Goal: Task Accomplishment & Management: Complete application form

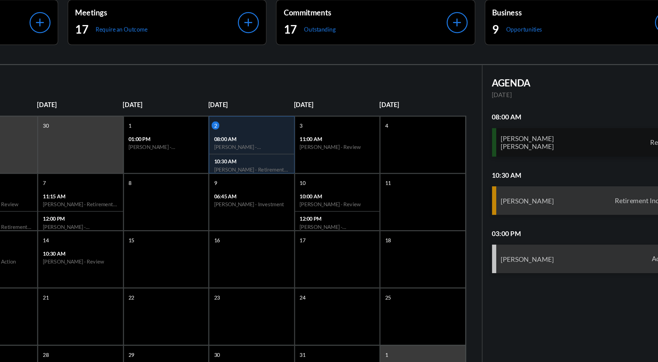
click at [569, 118] on div "[PERSON_NAME] [PERSON_NAME] Review" at bounding box center [580, 126] width 135 height 21
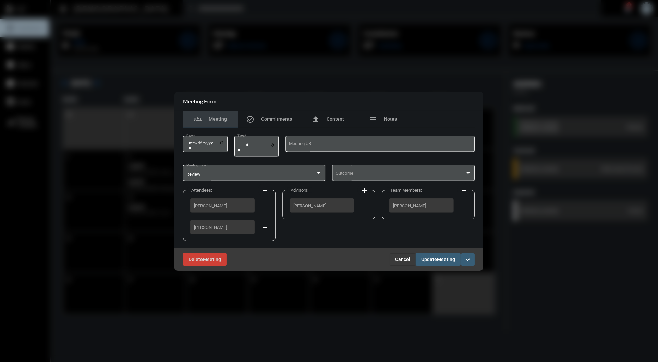
click at [465, 123] on div "groups Meeting task_alt Commitments file_upload Content notes Notes" at bounding box center [328, 119] width 291 height 16
click at [397, 115] on div "notes Notes" at bounding box center [382, 119] width 55 height 16
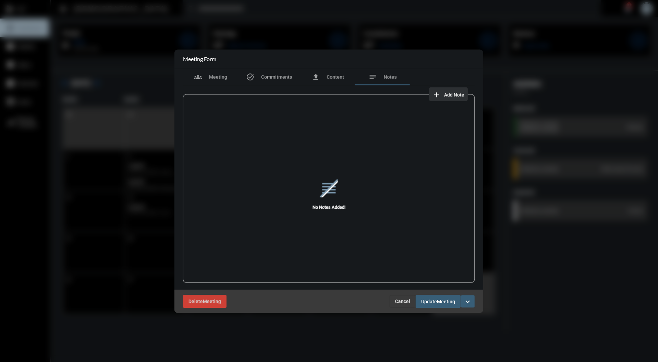
click at [466, 96] on button "add Add Note" at bounding box center [448, 94] width 39 height 14
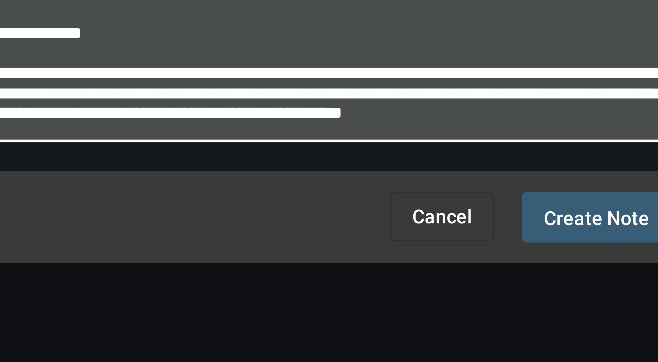
scroll to position [24, 0]
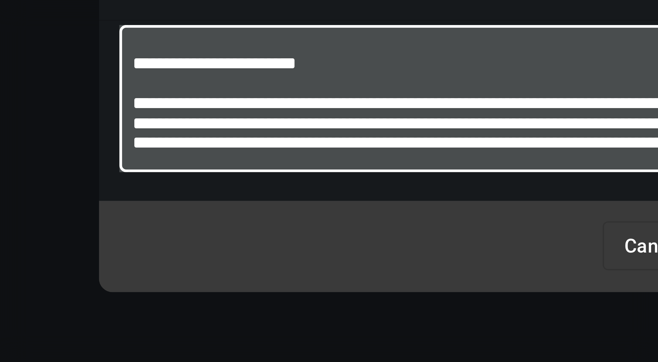
click at [237, 173] on textarea "**********" at bounding box center [329, 177] width 189 height 27
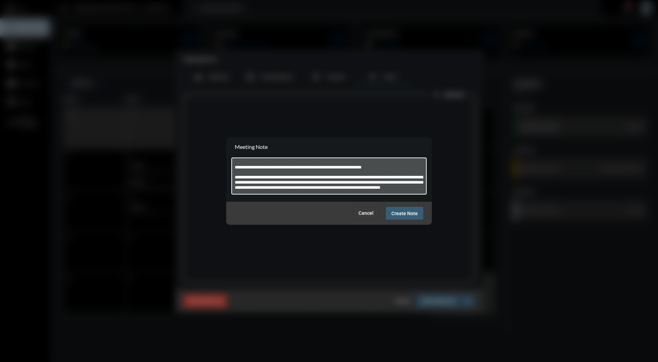
scroll to position [34, 0]
click at [305, 188] on textarea "**********" at bounding box center [329, 177] width 189 height 27
type textarea "**********"
click at [401, 215] on span "Create Note" at bounding box center [404, 212] width 26 height 5
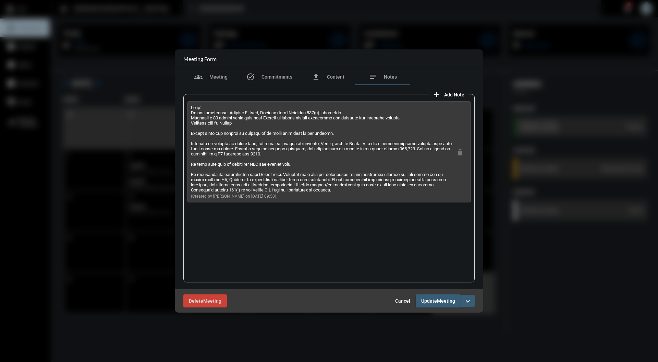
drag, startPoint x: 317, startPoint y: 195, endPoint x: 192, endPoint y: 133, distance: 139.5
click at [192, 133] on p at bounding box center [322, 148] width 263 height 87
click at [205, 136] on p at bounding box center [322, 148] width 263 height 87
drag, startPoint x: 318, startPoint y: 198, endPoint x: 219, endPoint y: 169, distance: 103.3
click at [219, 169] on div "(Created by [PERSON_NAME] on [DATE] 09:50)" at bounding box center [322, 152] width 263 height 94
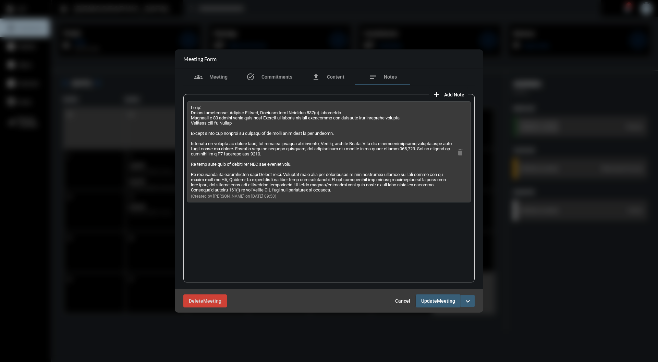
click at [325, 192] on p at bounding box center [322, 148] width 263 height 87
drag, startPoint x: 325, startPoint y: 196, endPoint x: 188, endPoint y: 139, distance: 148.5
click at [188, 139] on div "(Created by [PERSON_NAME] on [DATE] 09:50) delete" at bounding box center [329, 151] width 284 height 101
copy p "[PERSON_NAME] has decided to change jobs, and will be joining her brother, [PER…"
click at [229, 83] on div "groups Meeting" at bounding box center [210, 77] width 55 height 16
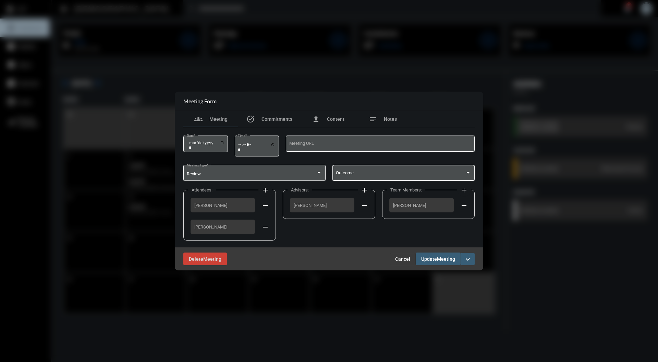
click at [377, 171] on span at bounding box center [401, 173] width 130 height 5
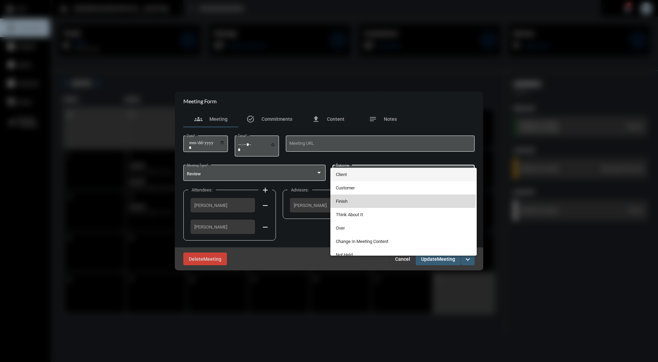
click at [349, 197] on span "Finish" at bounding box center [404, 200] width 136 height 13
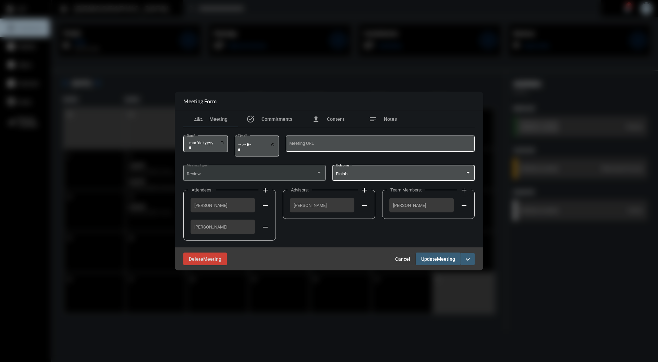
click at [445, 258] on span "Meeting" at bounding box center [446, 258] width 18 height 5
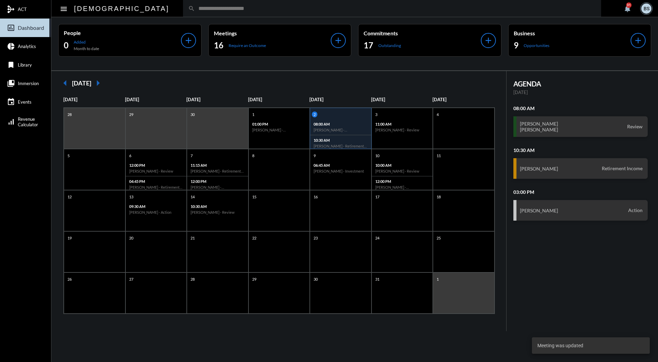
click at [243, 10] on input "text" at bounding box center [395, 8] width 401 height 6
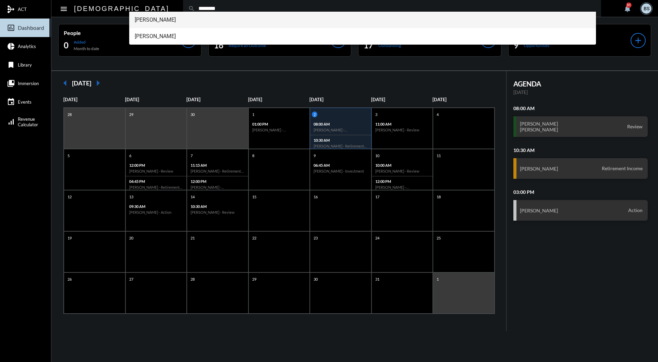
type input "********"
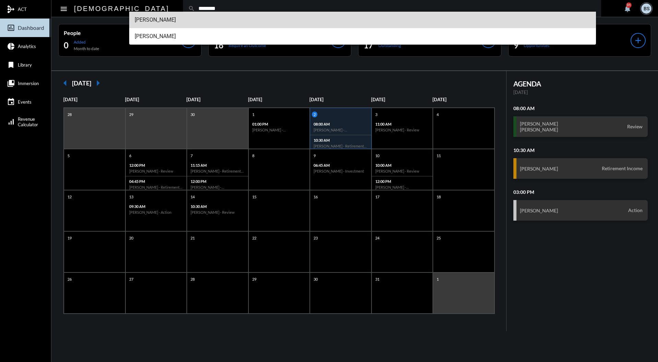
click at [153, 19] on span "[PERSON_NAME]" at bounding box center [363, 20] width 456 height 16
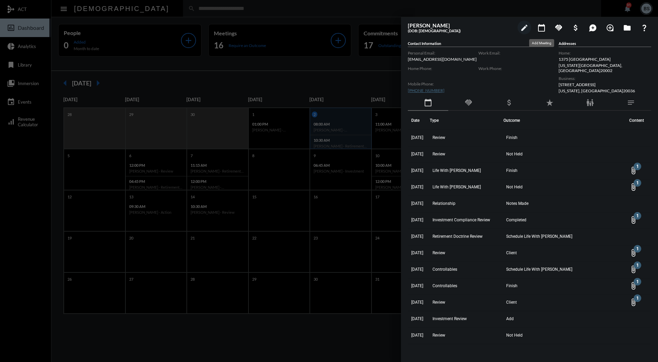
click at [540, 29] on mat-icon "calendar_today" at bounding box center [541, 28] width 8 height 8
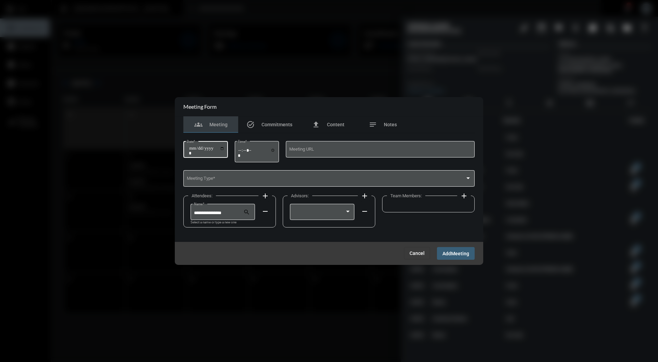
click at [225, 147] on input "Date *" at bounding box center [207, 151] width 36 height 10
type input "**********"
click at [243, 154] on input "Time *" at bounding box center [257, 152] width 38 height 10
type input "*****"
click at [244, 182] on span at bounding box center [326, 179] width 279 height 5
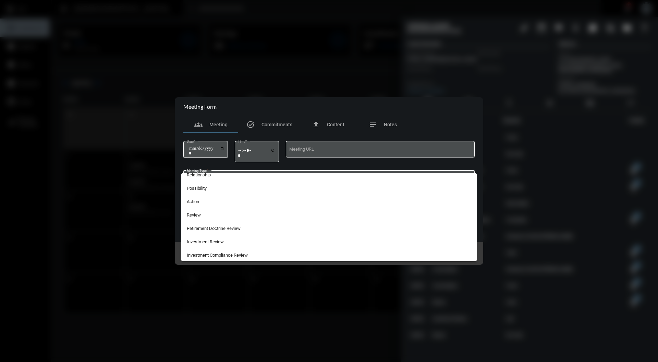
scroll to position [180, 0]
click at [234, 254] on span "Investment Compliance Review" at bounding box center [329, 253] width 285 height 13
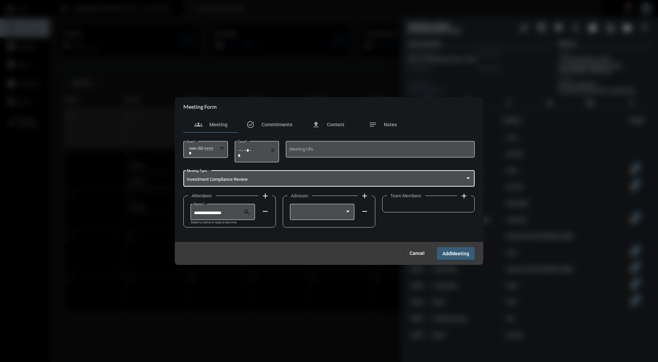
click at [267, 199] on mat-icon "add" at bounding box center [265, 196] width 8 height 8
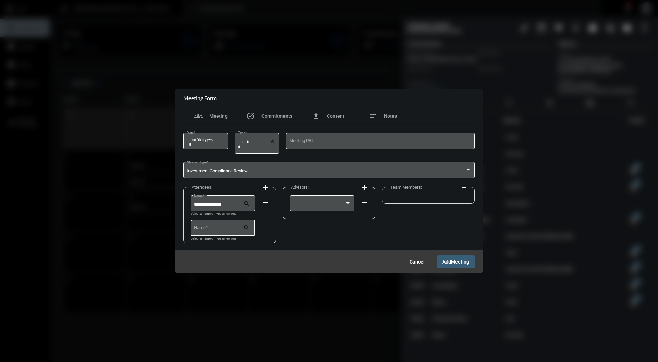
click at [234, 227] on input "Name *" at bounding box center [219, 228] width 50 height 5
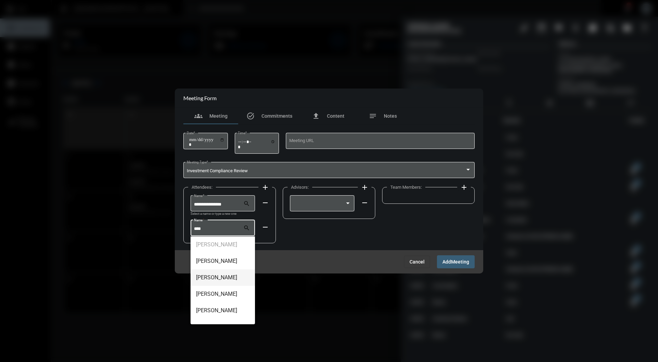
click at [221, 273] on span "[PERSON_NAME]" at bounding box center [223, 277] width 54 height 16
type input "**********"
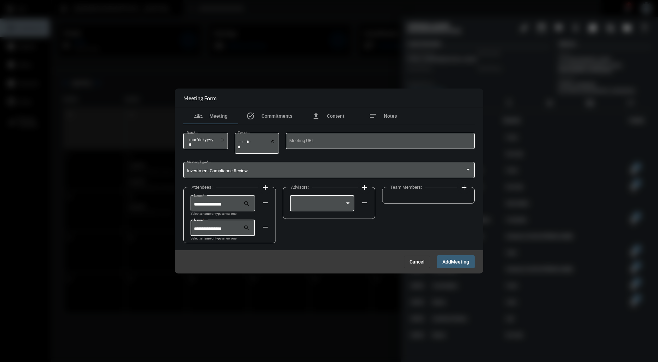
click at [348, 203] on div at bounding box center [347, 203] width 3 height 2
click at [333, 205] on span "[PERSON_NAME]" at bounding box center [322, 204] width 58 height 13
click at [462, 186] on mat-icon "add" at bounding box center [464, 187] width 8 height 8
click at [438, 200] on div at bounding box center [422, 202] width 58 height 17
click at [435, 202] on span "[PERSON_NAME]" at bounding box center [421, 204] width 58 height 13
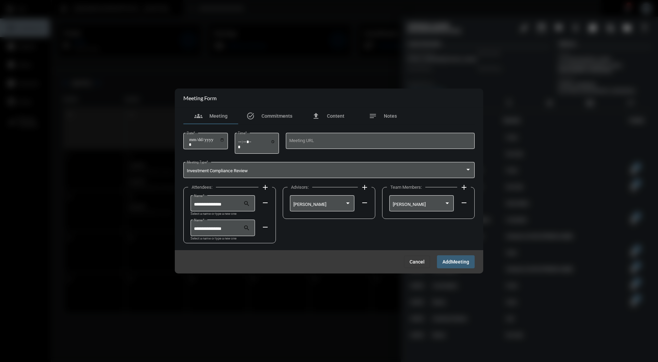
click at [456, 257] on button "Add Meeting" at bounding box center [456, 261] width 38 height 13
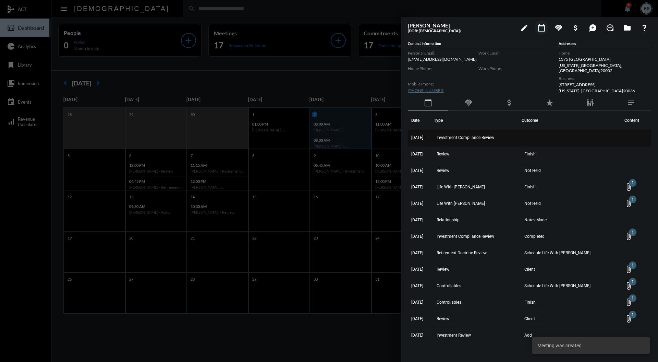
click at [489, 135] on span "Investment Compliance Review" at bounding box center [466, 137] width 58 height 5
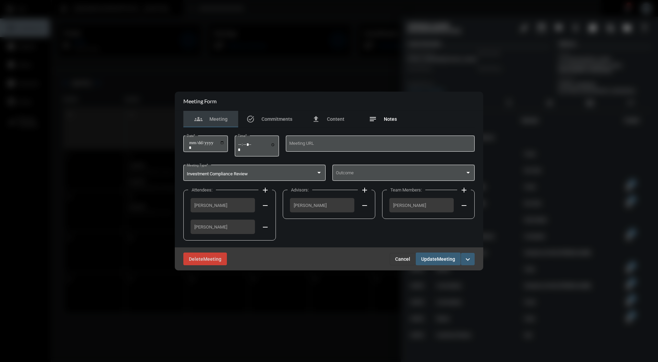
click at [391, 119] on span "Notes" at bounding box center [390, 118] width 13 height 5
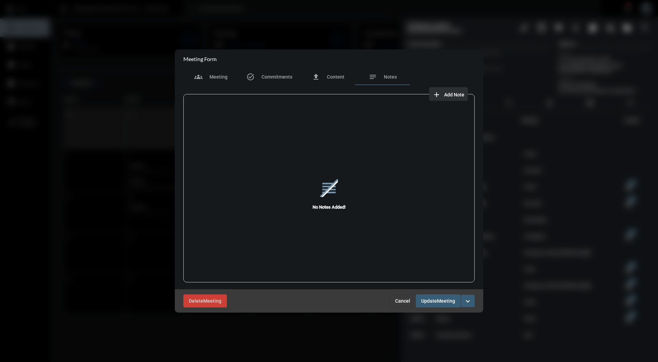
click at [461, 93] on span "Add Note" at bounding box center [454, 94] width 20 height 5
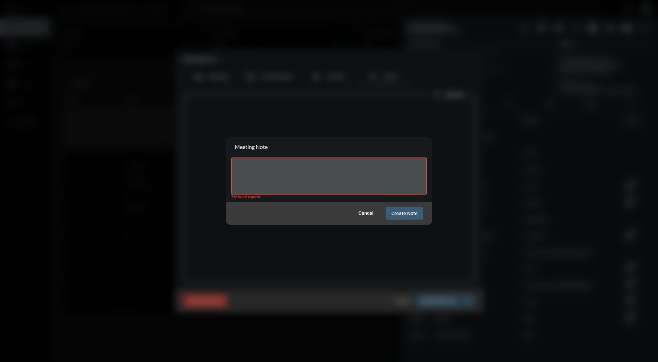
drag, startPoint x: 254, startPoint y: 162, endPoint x: 250, endPoint y: 163, distance: 4.0
drag, startPoint x: 250, startPoint y: 163, endPoint x: 247, endPoint y: 177, distance: 13.6
click at [247, 177] on textarea at bounding box center [329, 177] width 189 height 27
paste textarea "**********"
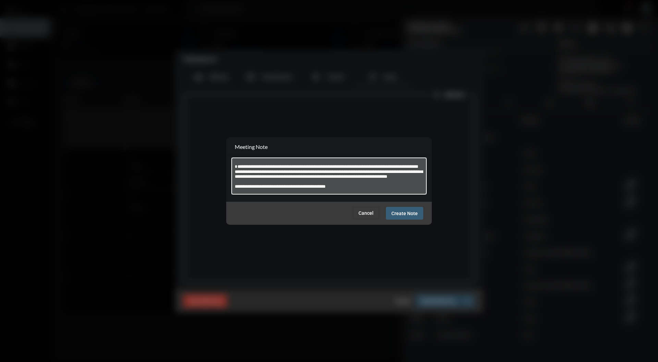
scroll to position [39, 0]
type textarea "**********"
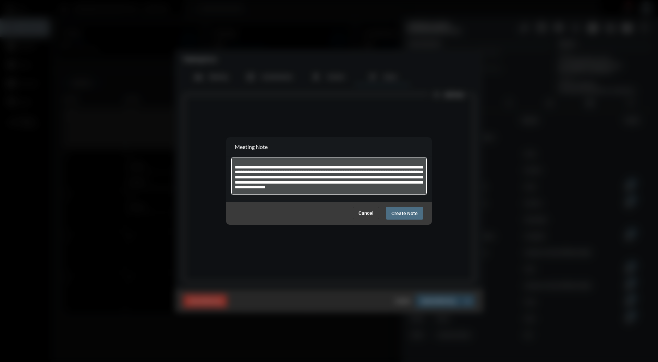
click at [406, 214] on span "Create Note" at bounding box center [404, 212] width 26 height 5
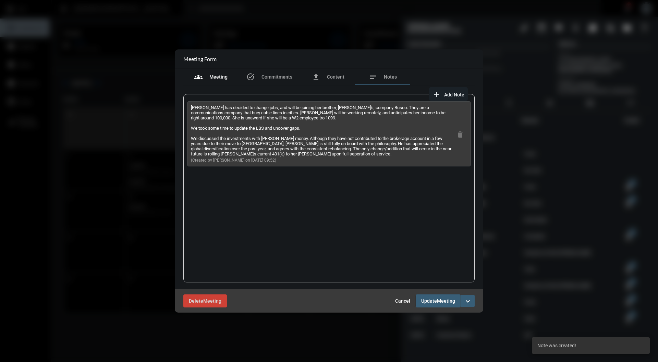
click at [219, 76] on span "Meeting" at bounding box center [218, 76] width 18 height 5
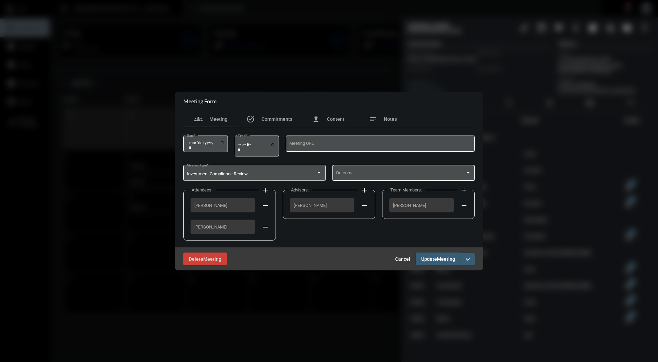
click at [461, 173] on span at bounding box center [401, 173] width 130 height 5
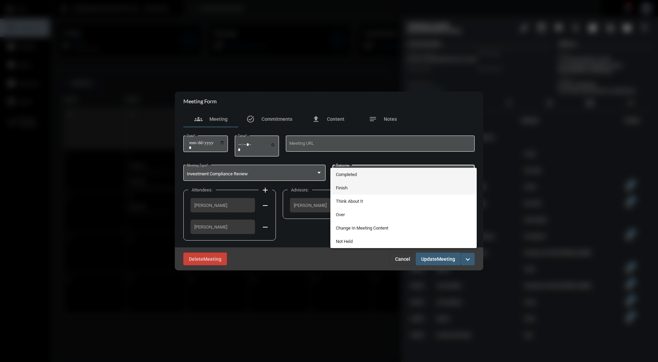
click at [447, 181] on span "Finish" at bounding box center [404, 187] width 136 height 13
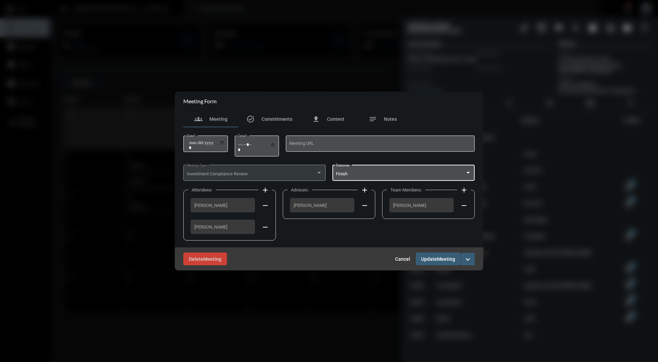
click at [442, 260] on span "Meeting" at bounding box center [446, 258] width 18 height 5
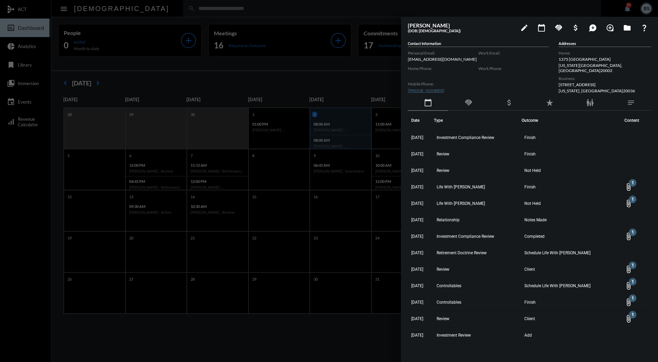
click at [342, 64] on div at bounding box center [329, 181] width 658 height 362
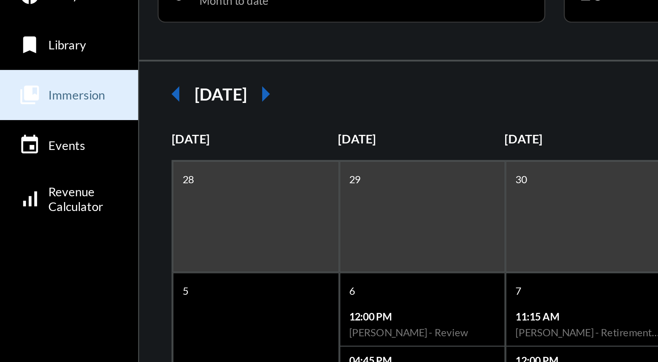
click at [32, 83] on span "Immersion" at bounding box center [28, 83] width 21 height 5
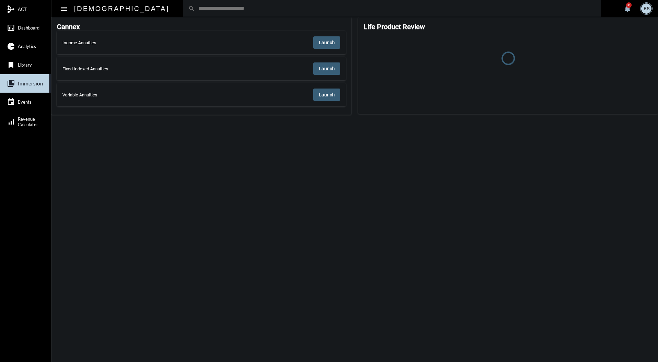
click at [326, 40] on span "Launch" at bounding box center [327, 42] width 16 height 5
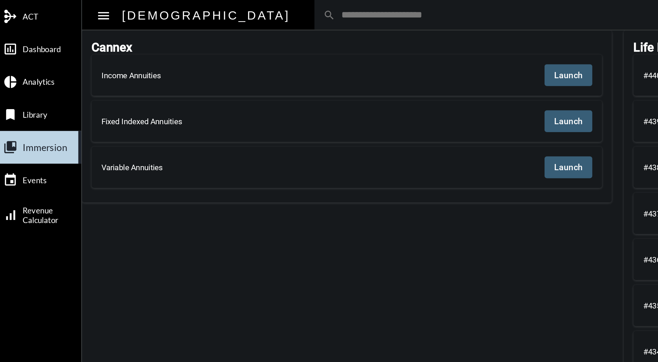
click at [195, 5] on input "text" at bounding box center [395, 8] width 401 height 6
type input "*******"
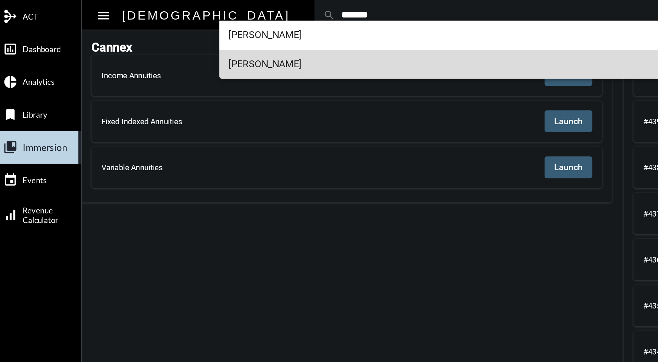
click at [165, 35] on span "[PERSON_NAME]" at bounding box center [363, 36] width 456 height 16
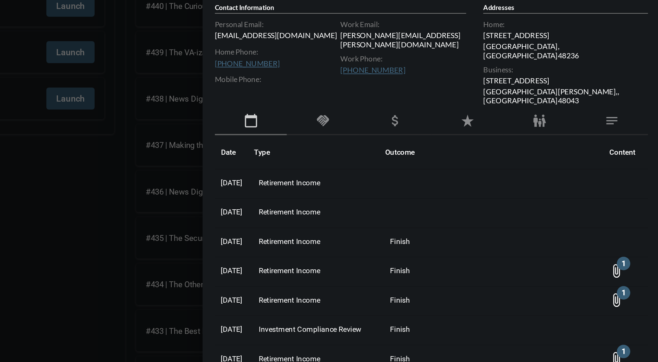
scroll to position [1, 0]
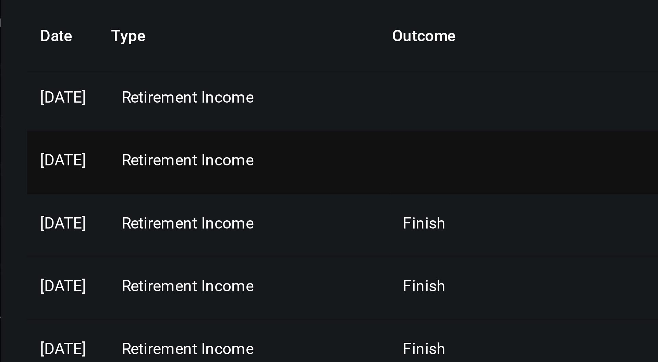
click at [463, 155] on span "Retirement Income" at bounding box center [450, 157] width 35 height 5
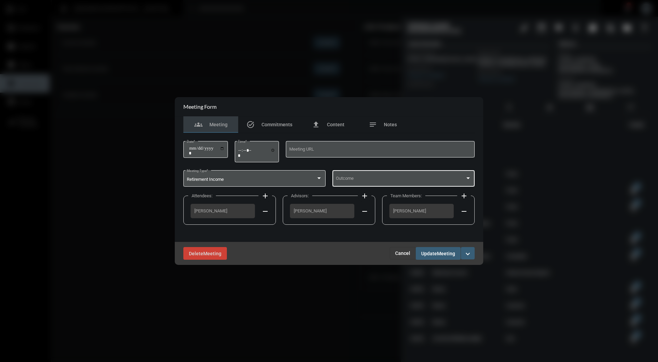
click at [468, 178] on div at bounding box center [468, 178] width 3 height 2
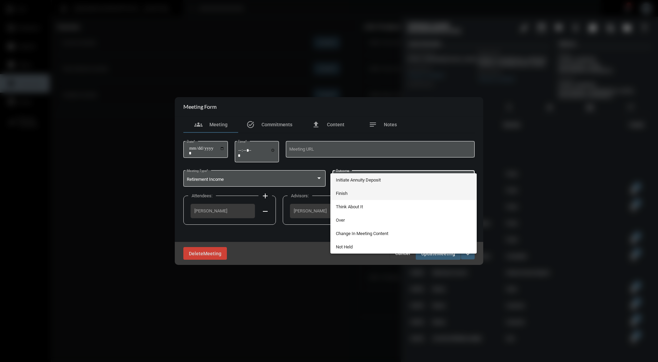
click at [396, 194] on span "Finish" at bounding box center [404, 192] width 136 height 13
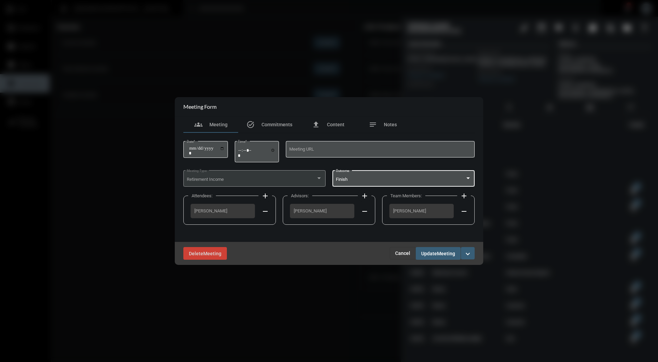
click at [446, 258] on button "Update Meeting" at bounding box center [438, 253] width 45 height 13
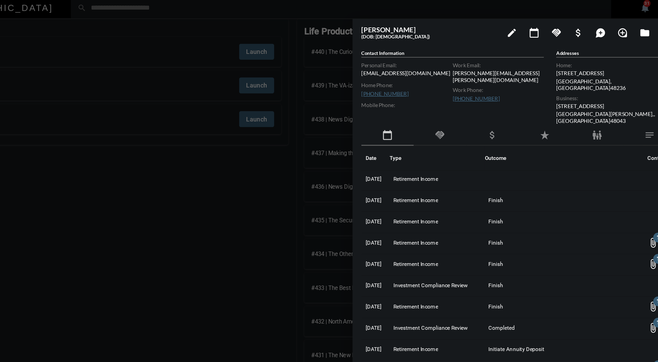
click at [271, 145] on div at bounding box center [329, 181] width 658 height 362
